Goal: Check status: Check status

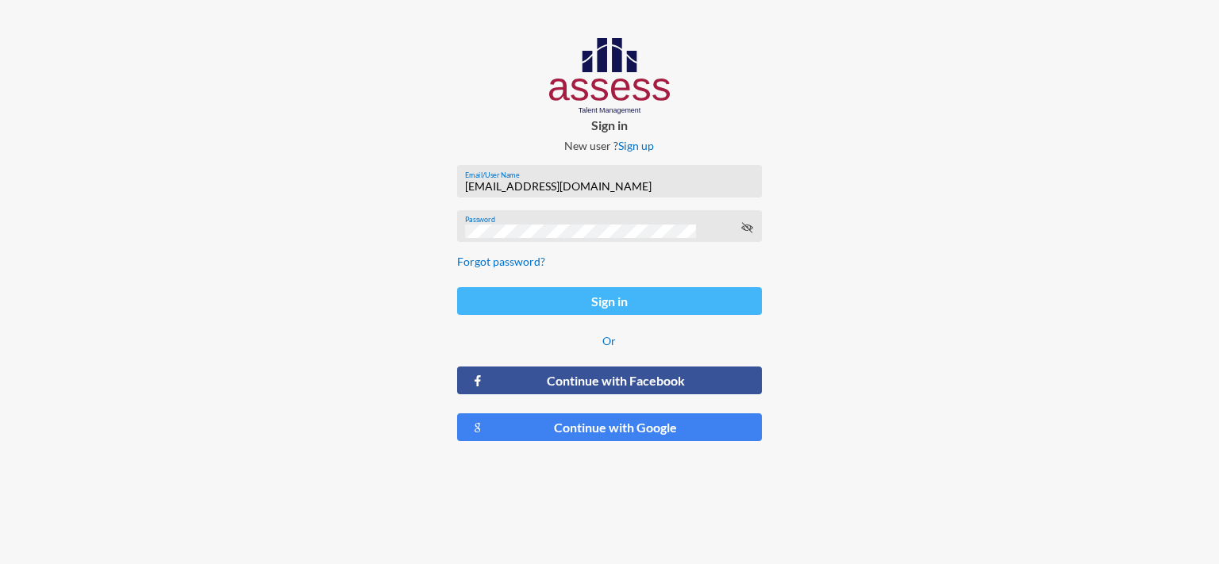
click at [615, 300] on button "Sign in" at bounding box center [609, 301] width 305 height 28
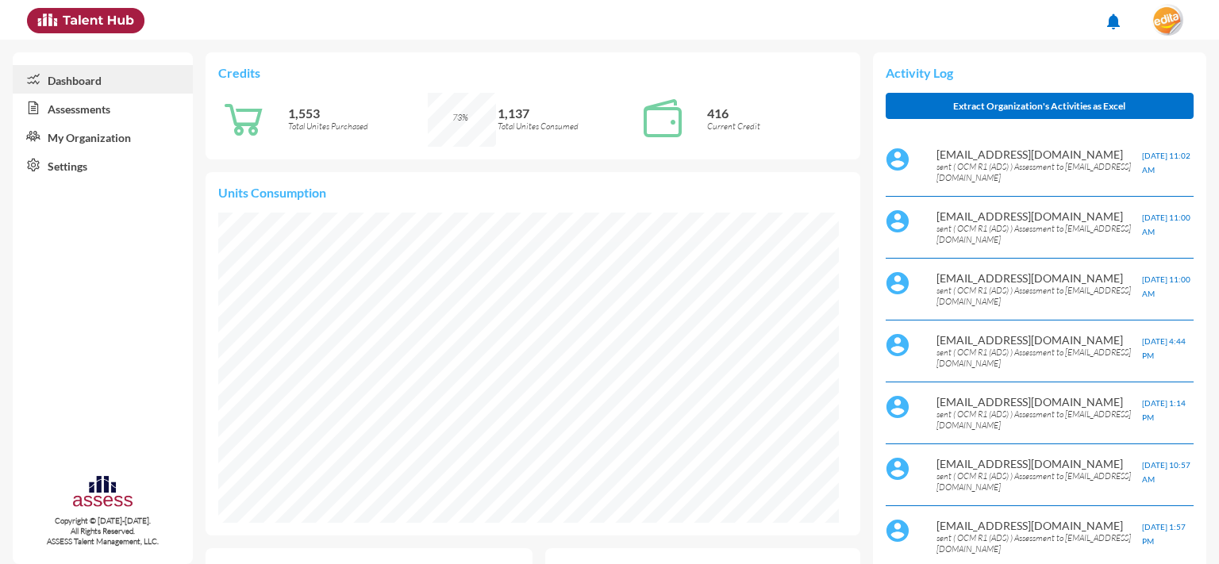
scroll to position [142, 285]
click at [1163, 33] on img at bounding box center [1167, 20] width 32 height 32
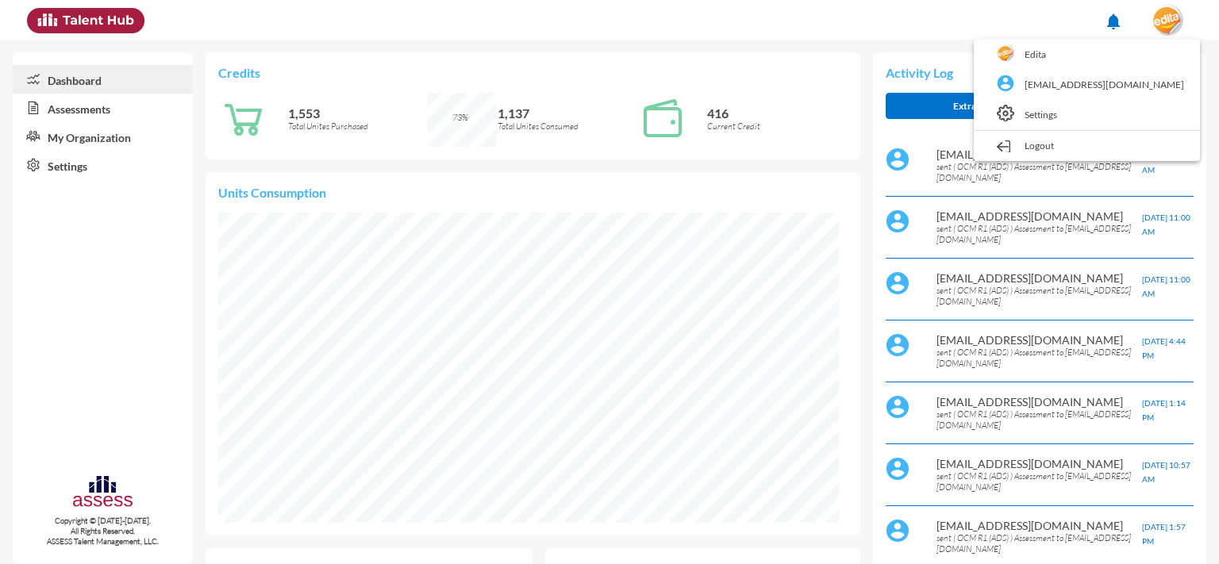
click at [75, 108] on div at bounding box center [609, 282] width 1219 height 564
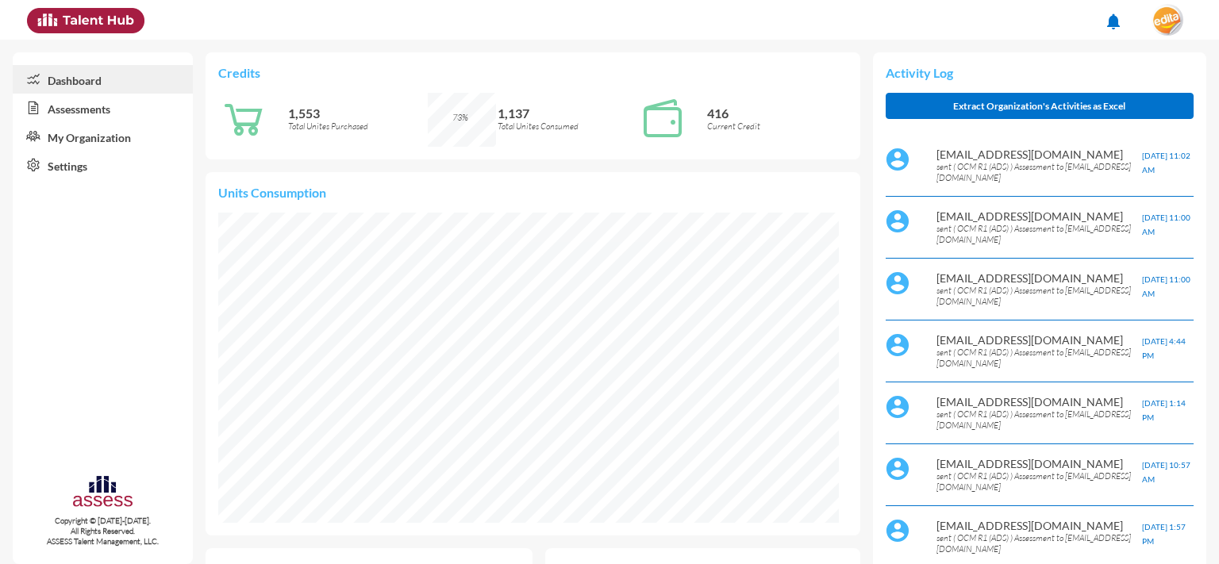
click at [95, 111] on link "Assessments" at bounding box center [103, 108] width 180 height 29
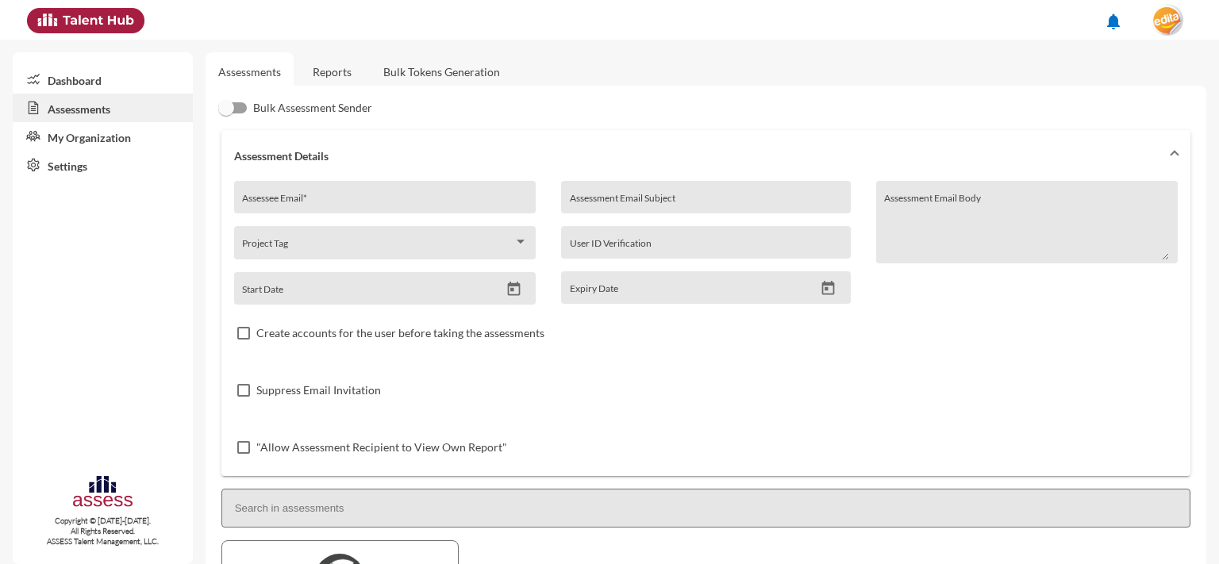
click at [318, 71] on link "Reports" at bounding box center [332, 71] width 64 height 39
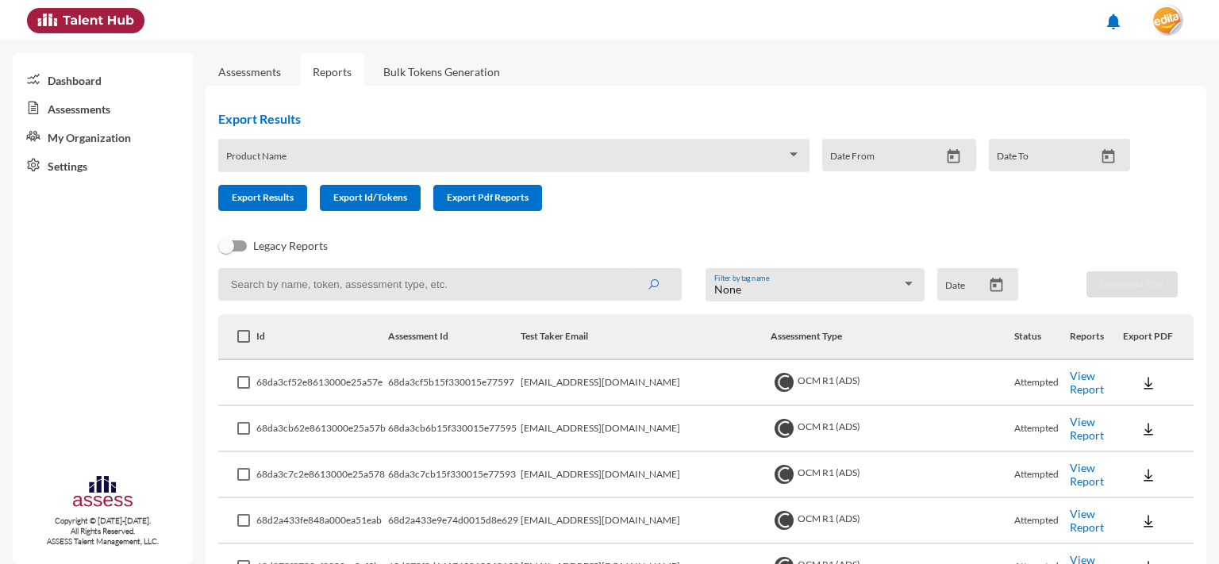
click at [1080, 374] on td "View Report" at bounding box center [1096, 383] width 54 height 46
click at [1080, 387] on link "View Report" at bounding box center [1086, 382] width 34 height 27
click at [1069, 436] on td "View Report" at bounding box center [1096, 429] width 54 height 46
click at [1071, 428] on link "View Report" at bounding box center [1086, 428] width 34 height 27
click at [1069, 474] on link "View Report" at bounding box center [1086, 474] width 34 height 27
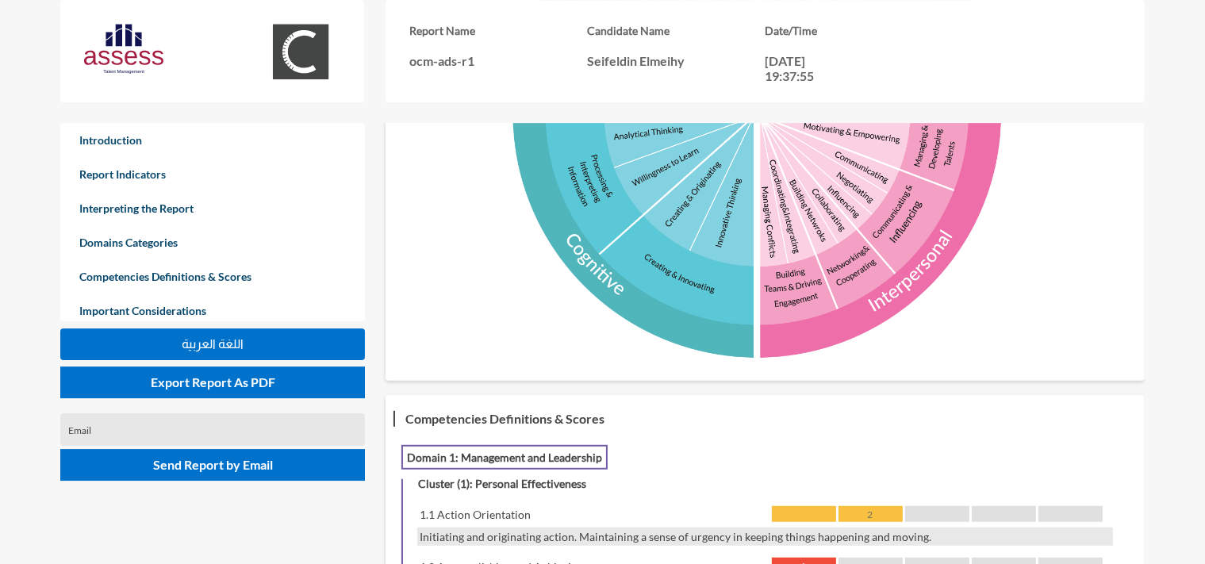
scroll to position [868, 0]
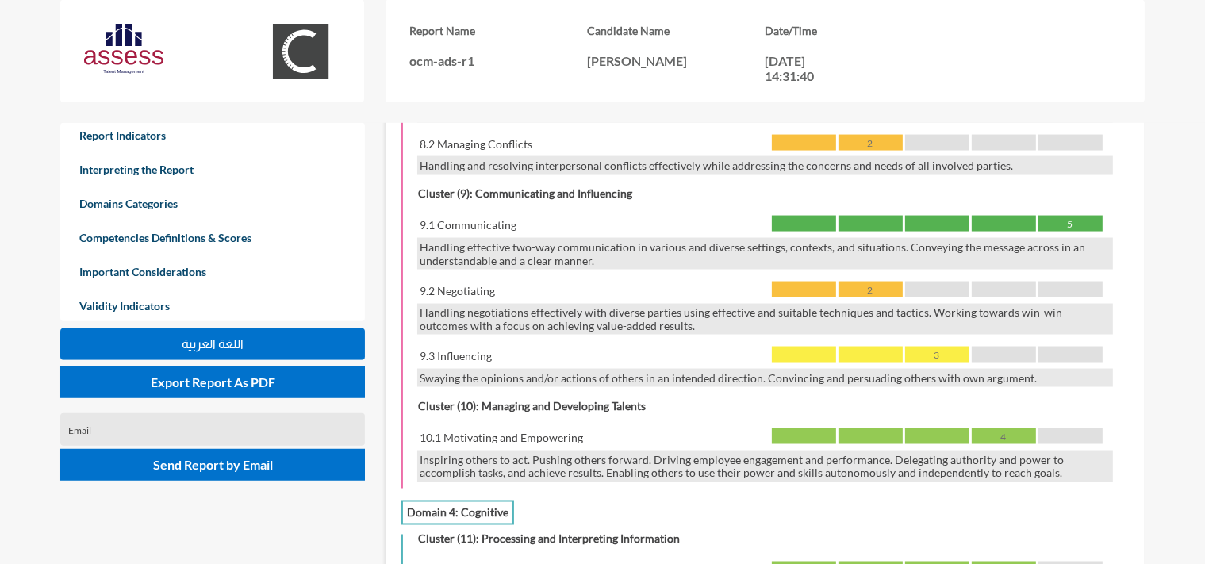
scroll to position [2513, 0]
